Goal: Navigation & Orientation: Find specific page/section

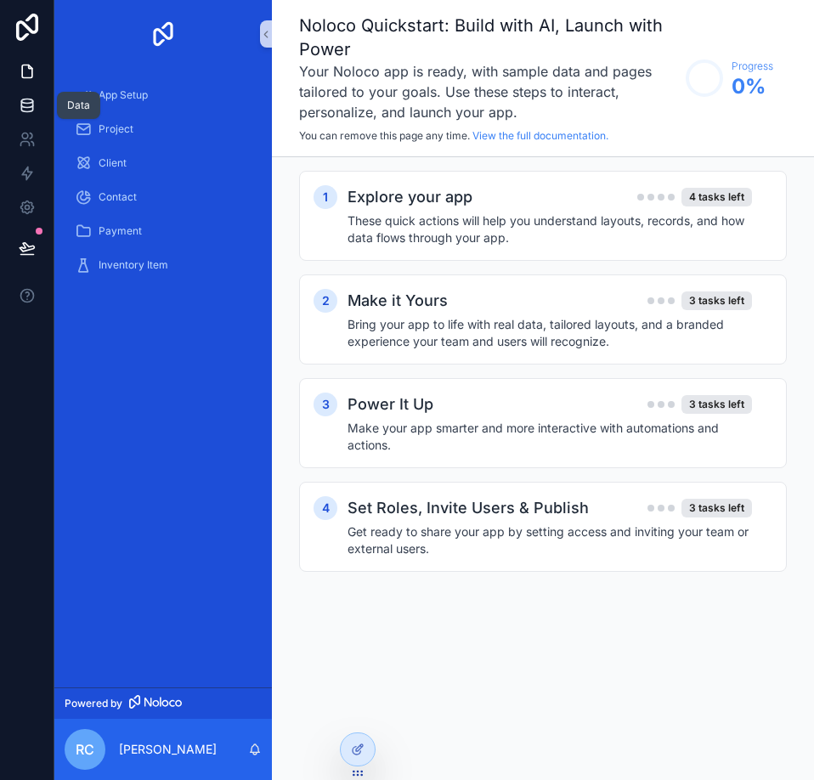
click at [32, 104] on icon at bounding box center [26, 104] width 11 height 7
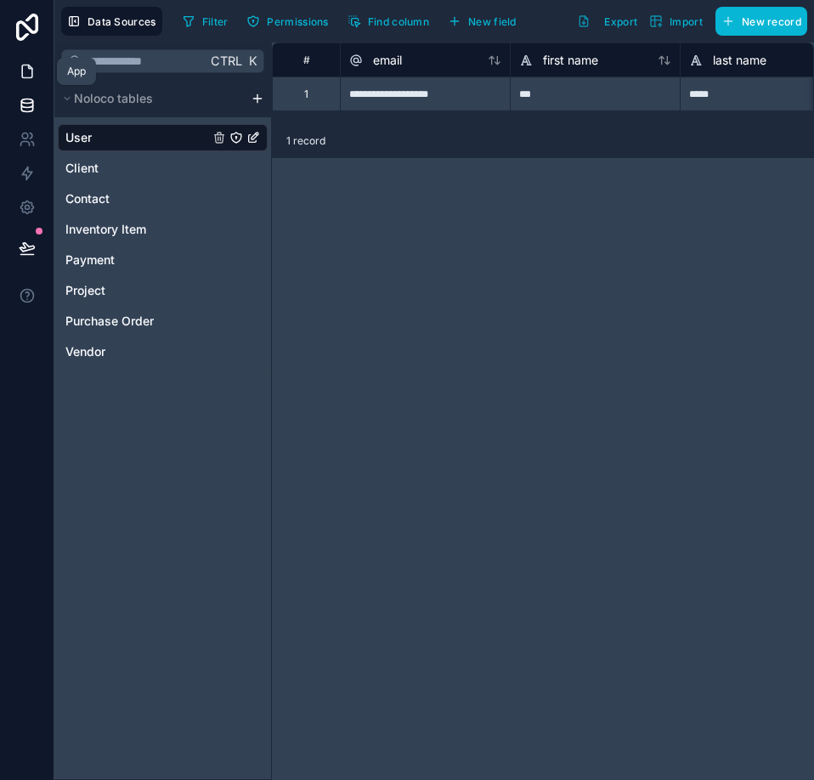
click at [39, 84] on link at bounding box center [27, 71] width 54 height 34
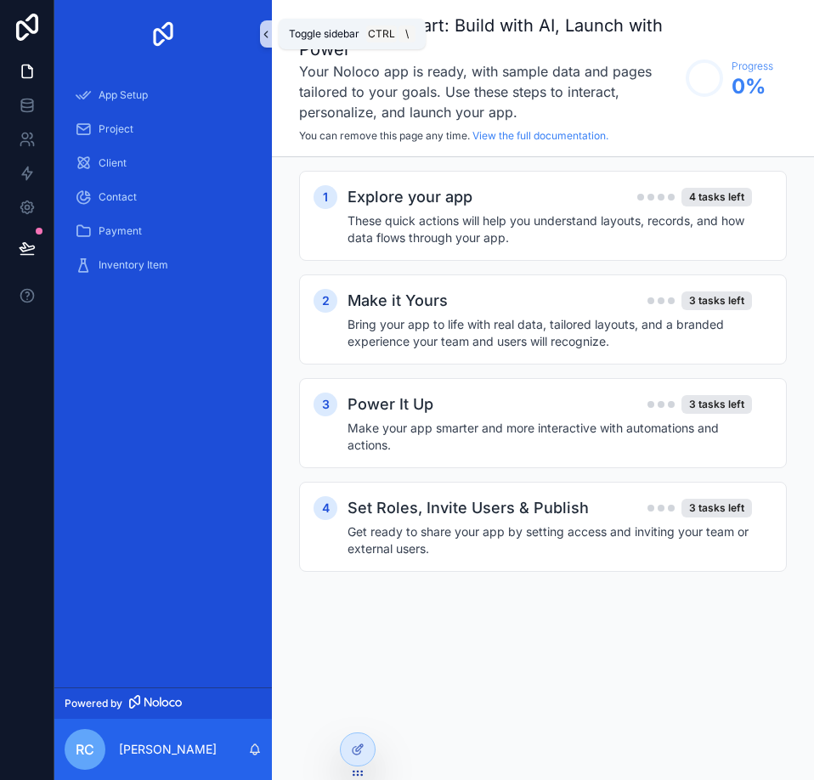
click at [267, 38] on icon "scrollable content" at bounding box center [266, 34] width 12 height 13
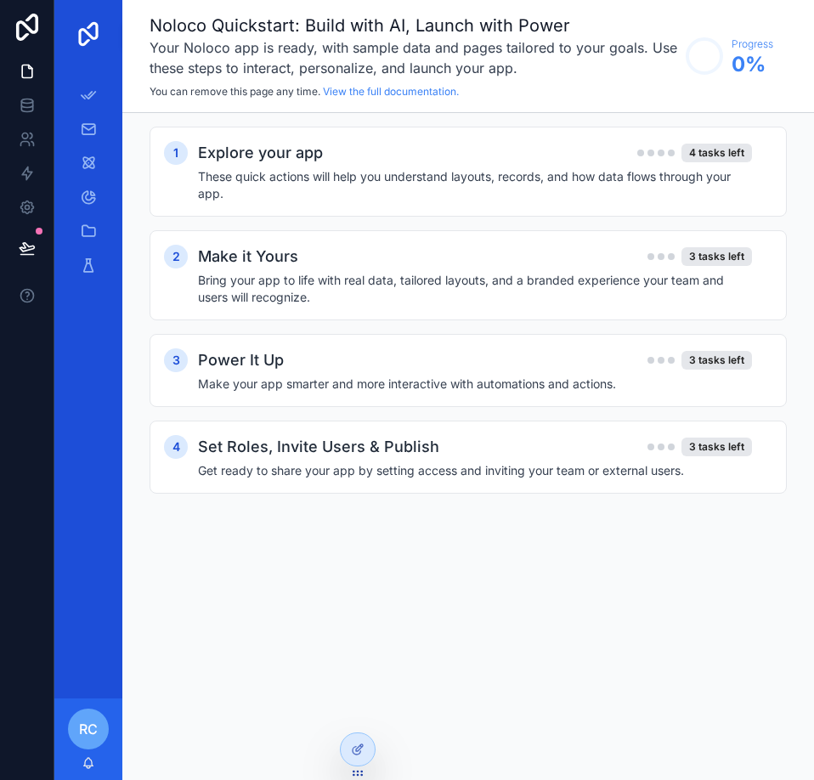
click at [80, 739] on div "RC" at bounding box center [88, 728] width 41 height 41
click at [473, 606] on div "Noloco Quickstart: Build with AI, Launch with Power Your Noloco app is ready, w…" at bounding box center [467, 390] width 691 height 780
click at [86, 92] on icon "scrollable content" at bounding box center [88, 95] width 17 height 17
click at [86, 121] on icon "scrollable content" at bounding box center [88, 129] width 17 height 17
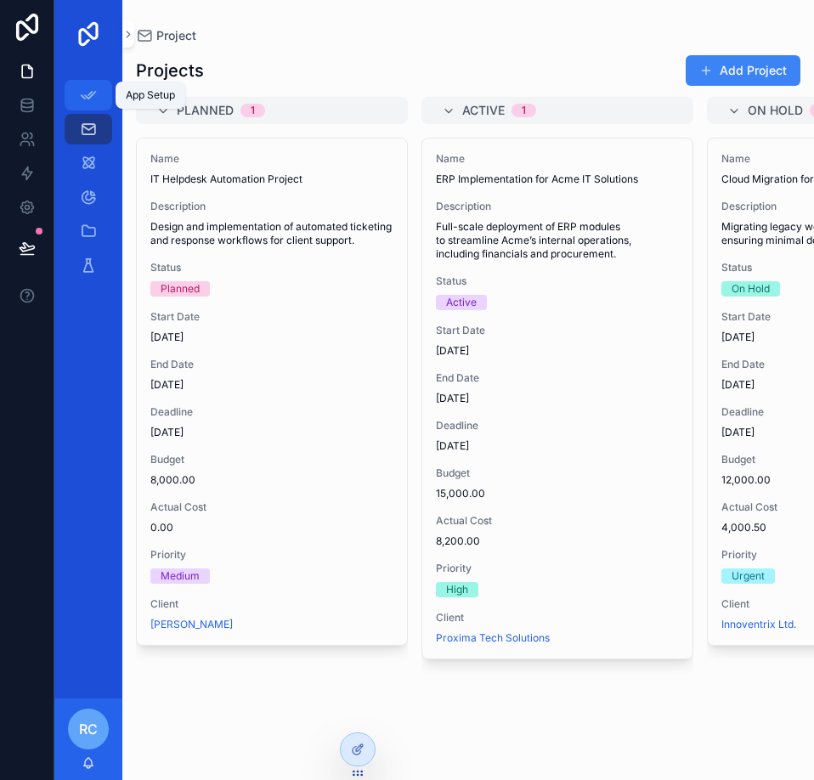
click at [84, 103] on icon "scrollable content" at bounding box center [88, 95] width 17 height 17
